Goal: Entertainment & Leisure: Consume media (video, audio)

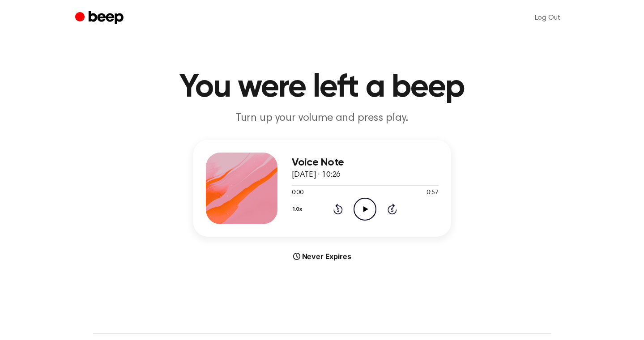
click at [364, 211] on icon at bounding box center [365, 209] width 5 height 6
click at [364, 209] on icon "Pause Audio" at bounding box center [365, 209] width 23 height 23
drag, startPoint x: 371, startPoint y: 184, endPoint x: 295, endPoint y: 184, distance: 75.2
click at [295, 185] on div at bounding box center [333, 185] width 82 height 1
click at [370, 208] on icon "Play Audio" at bounding box center [365, 209] width 23 height 23
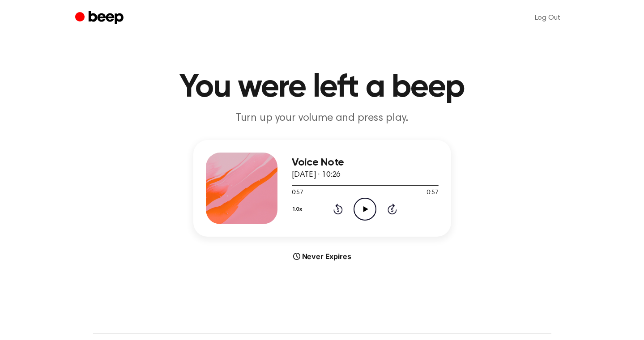
click at [362, 204] on icon "Play Audio" at bounding box center [365, 209] width 23 height 23
drag, startPoint x: 413, startPoint y: 186, endPoint x: 287, endPoint y: 189, distance: 126.2
click at [287, 189] on div "Voice Note [DATE] · 10:26 0:50 0:57 Your browser does not support the [object O…" at bounding box center [322, 188] width 258 height 97
click at [300, 188] on div at bounding box center [365, 184] width 147 height 7
click at [362, 205] on icon "Play Audio" at bounding box center [365, 209] width 23 height 23
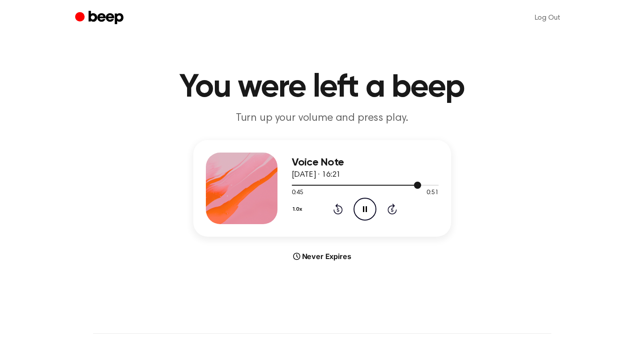
drag, startPoint x: 414, startPoint y: 187, endPoint x: 317, endPoint y: 188, distance: 97.1
click at [318, 188] on div at bounding box center [365, 184] width 147 height 7
drag, startPoint x: 312, startPoint y: 184, endPoint x: 300, endPoint y: 184, distance: 12.1
click at [300, 184] on div at bounding box center [365, 184] width 147 height 7
click at [369, 216] on icon "Pause Audio" at bounding box center [365, 209] width 23 height 23
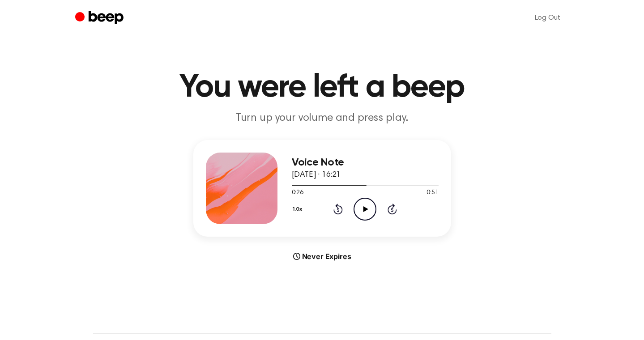
click at [339, 211] on icon at bounding box center [338, 211] width 2 height 4
click at [362, 207] on icon "Play Audio" at bounding box center [365, 209] width 23 height 23
click at [367, 212] on icon "Pause Audio" at bounding box center [365, 209] width 23 height 23
click at [335, 216] on div "1.0x Rewind 5 seconds Play Audio Skip 5 seconds" at bounding box center [365, 209] width 147 height 23
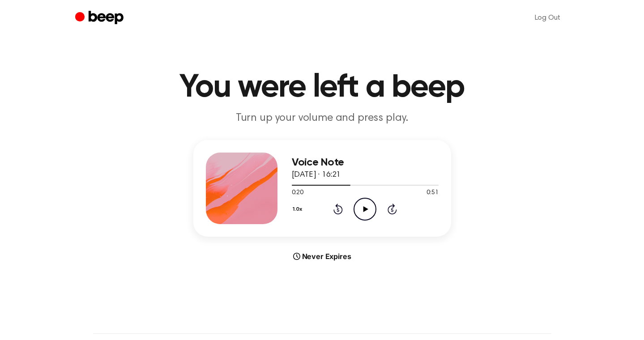
click at [337, 207] on icon at bounding box center [337, 209] width 9 height 11
click at [362, 217] on icon "Play Audio" at bounding box center [365, 209] width 23 height 23
click at [359, 207] on icon "Pause Audio" at bounding box center [365, 209] width 23 height 23
click at [301, 185] on div at bounding box center [361, 185] width 139 height 1
click at [366, 210] on icon "Play Audio" at bounding box center [365, 209] width 23 height 23
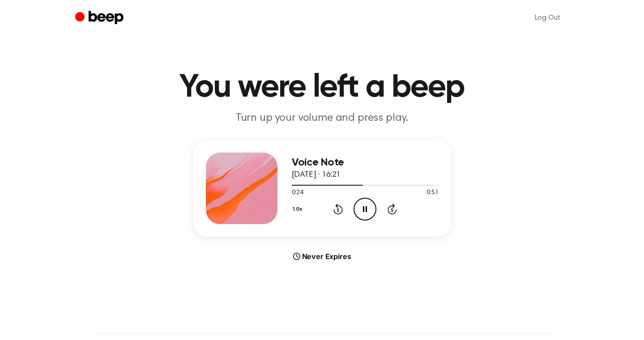
click at [362, 205] on icon "Pause Audio" at bounding box center [365, 209] width 23 height 23
click at [342, 207] on icon "Rewind 5 seconds" at bounding box center [338, 209] width 10 height 12
click at [364, 208] on icon at bounding box center [365, 209] width 5 height 6
click at [337, 205] on icon at bounding box center [337, 209] width 9 height 11
